Goal: Task Accomplishment & Management: Complete application form

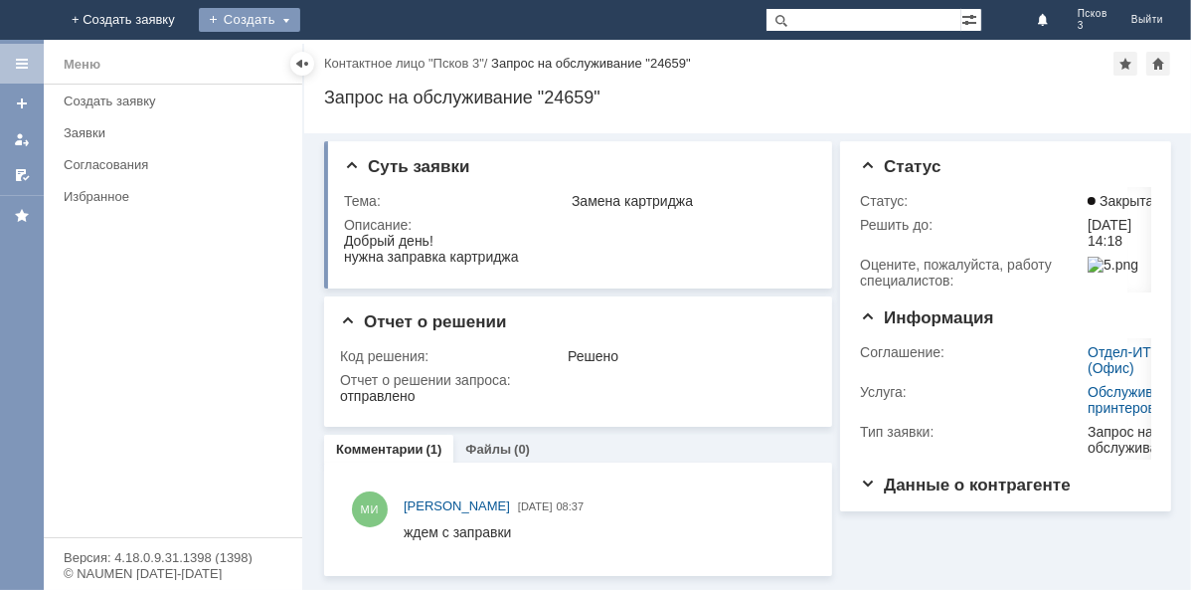
click at [316, 22] on div "Создать" at bounding box center [265, 20] width 101 height 24
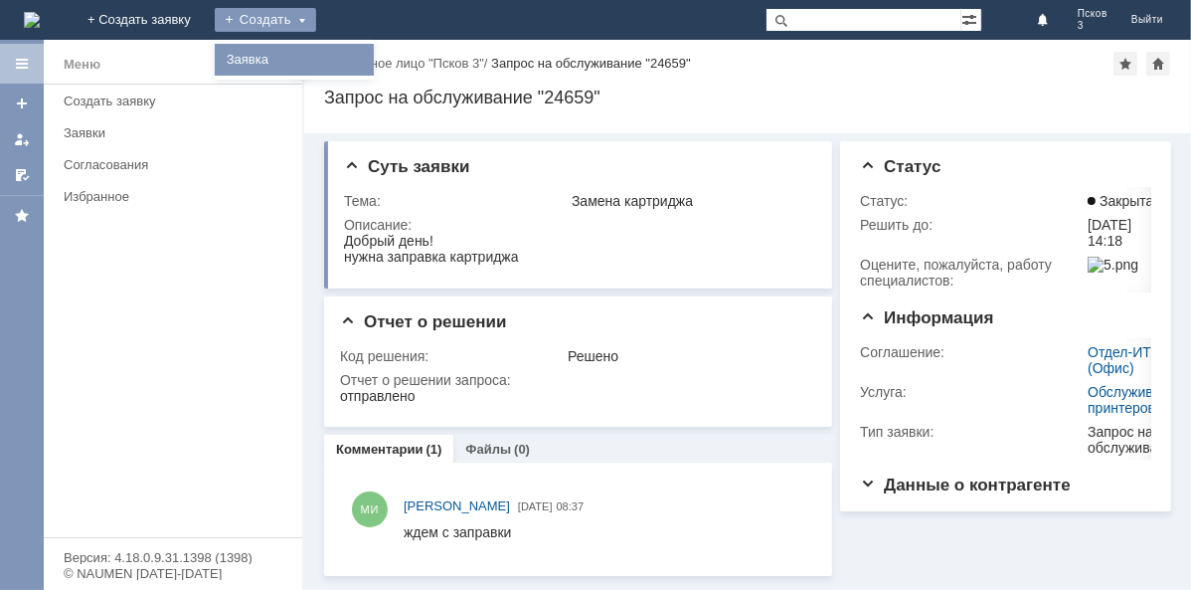
click at [370, 50] on link "Заявка" at bounding box center [294, 60] width 151 height 24
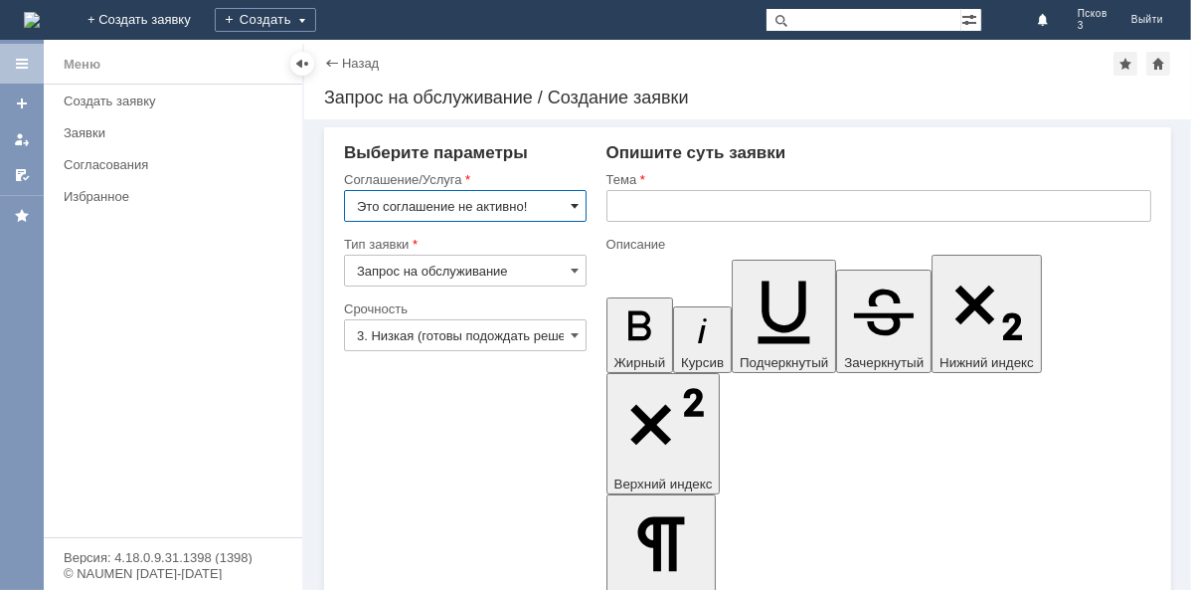
click at [577, 203] on span at bounding box center [575, 206] width 8 height 16
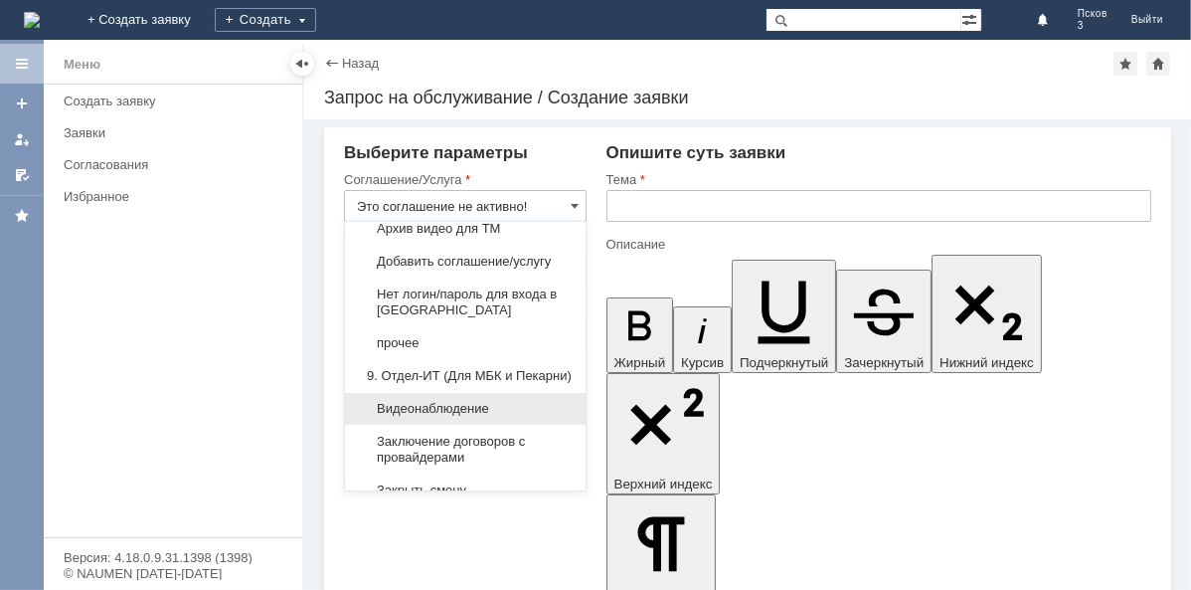
scroll to position [2028, 0]
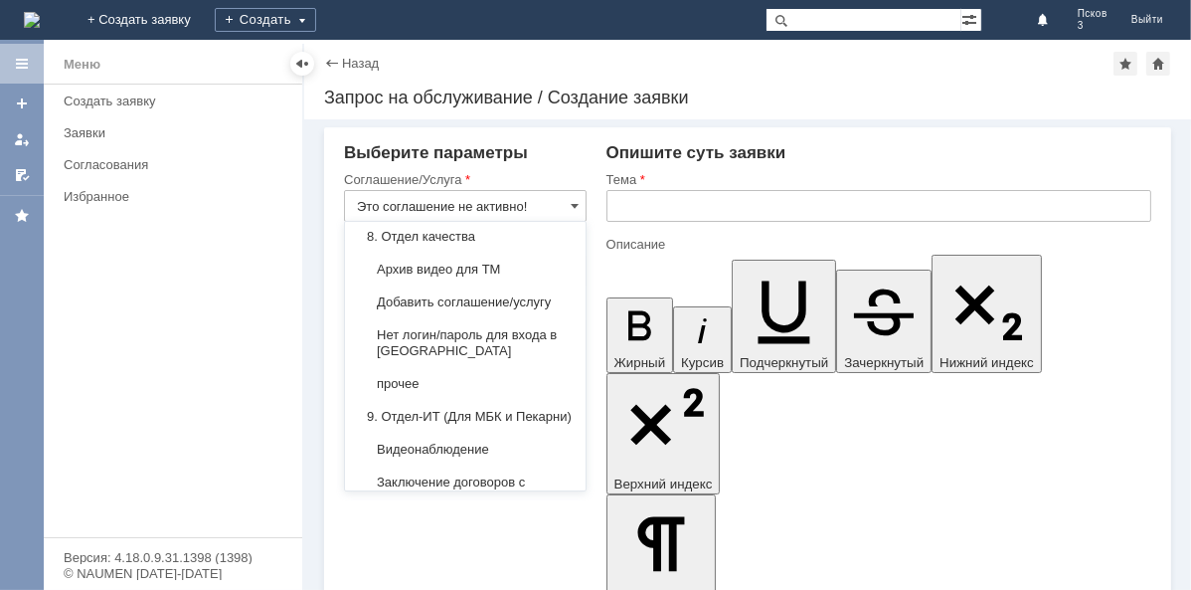
click at [418, 179] on span "Запрос на проверку по камерам" at bounding box center [465, 171] width 217 height 16
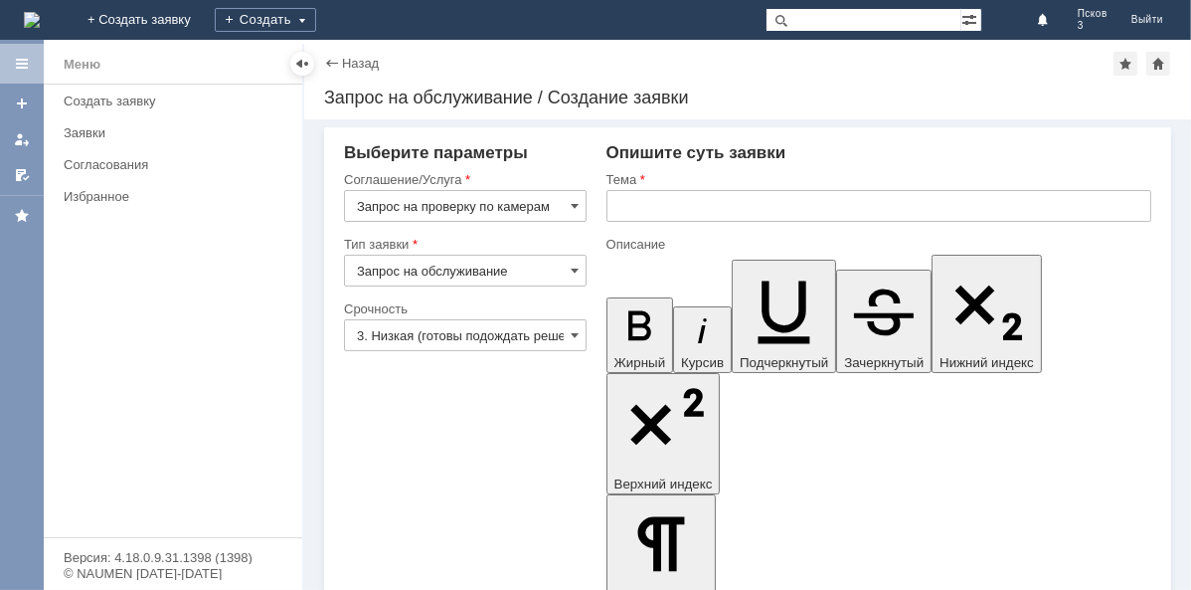
type input "Запрос на проверку по камерам"
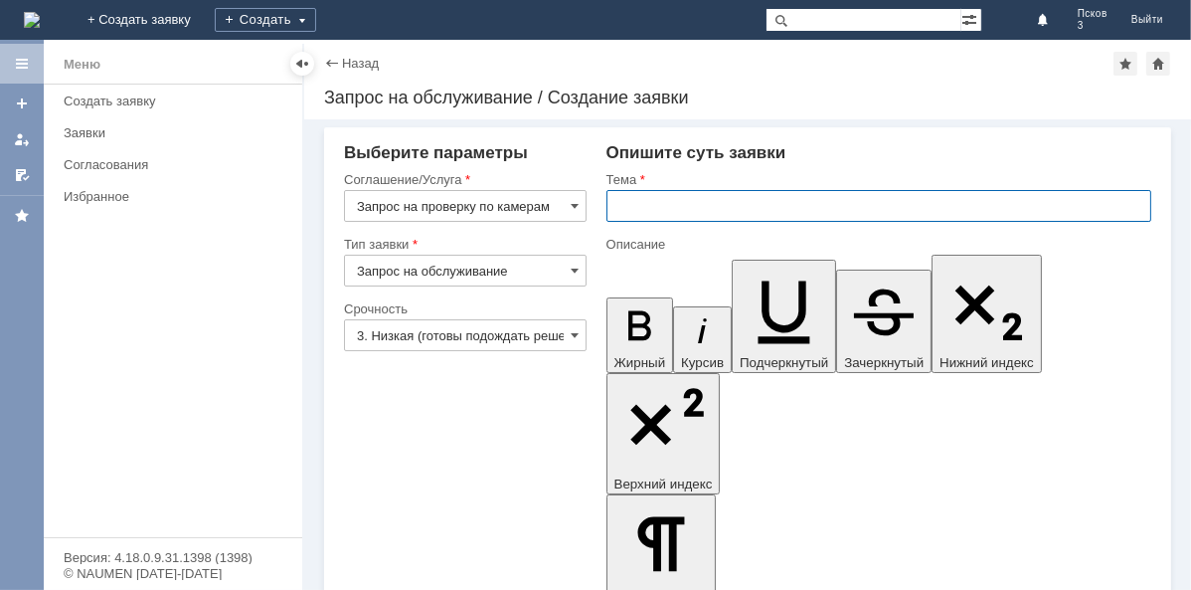
click at [650, 208] on input "text" at bounding box center [878, 206] width 545 height 32
type input "П"
click at [626, 209] on input "кража" at bounding box center [878, 206] width 545 height 32
type input "Кража"
